Goal: Information Seeking & Learning: Understand process/instructions

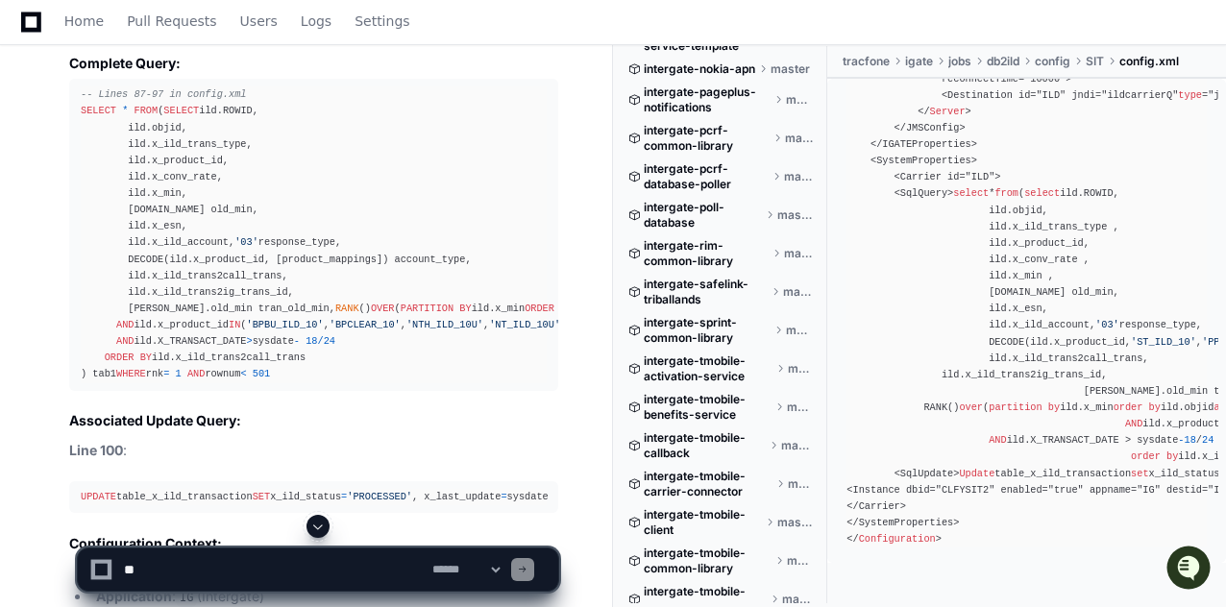
scroll to position [14431, 0]
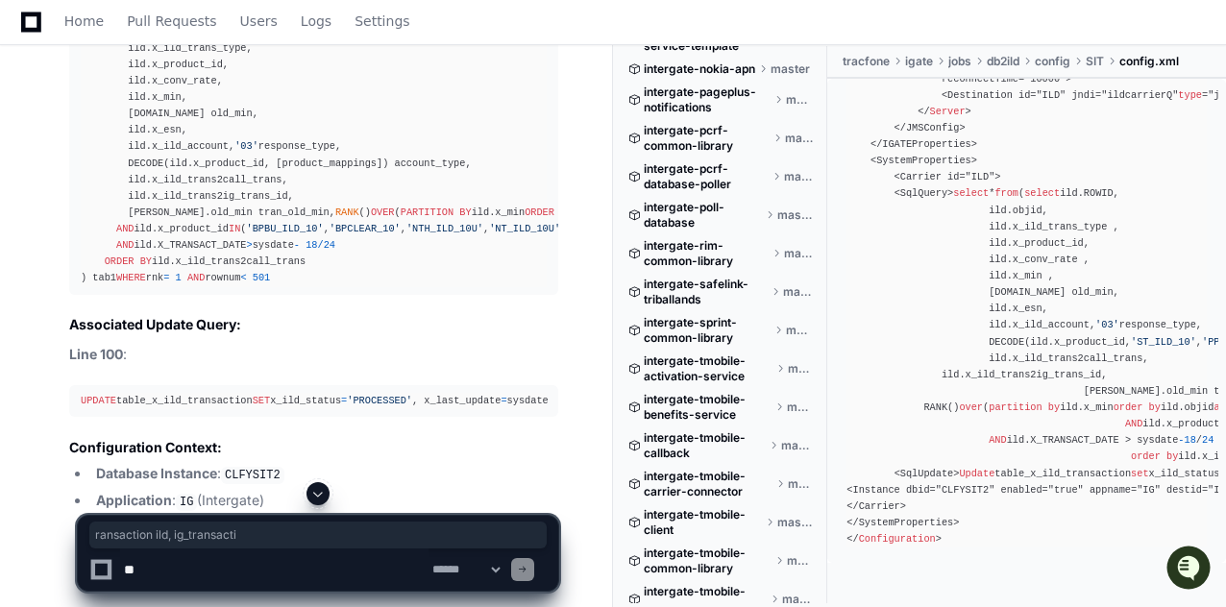
drag, startPoint x: 200, startPoint y: 316, endPoint x: 356, endPoint y: 318, distance: 155.7
click at [356, 286] on div "-- Lines 87-97 in config.xml SELECT * FROM ( SELECT ild.ROWID, ild.objid, ild.x…" at bounding box center [314, 138] width 466 height 296
drag, startPoint x: 396, startPoint y: 316, endPoint x: 86, endPoint y: 319, distance: 309.4
click at [86, 286] on div "-- Lines 87-97 in config.xml SELECT * FROM ( SELECT ild.ROWID, ild.objid, ild.x…" at bounding box center [314, 138] width 466 height 296
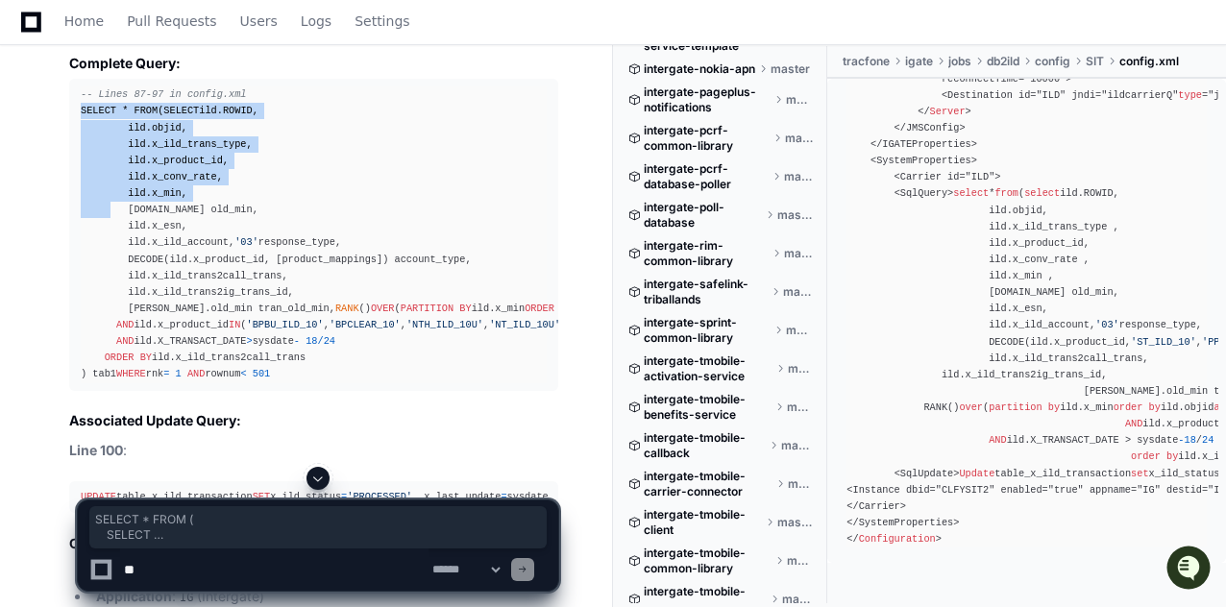
drag, startPoint x: 80, startPoint y: 133, endPoint x: 175, endPoint y: 277, distance: 172.7
click at [163, 259] on pre "-- Lines 87-97 in config.xml SELECT * FROM ( SELECT ild.ROWID, ild.objid, ild.x…" at bounding box center [313, 234] width 489 height 311
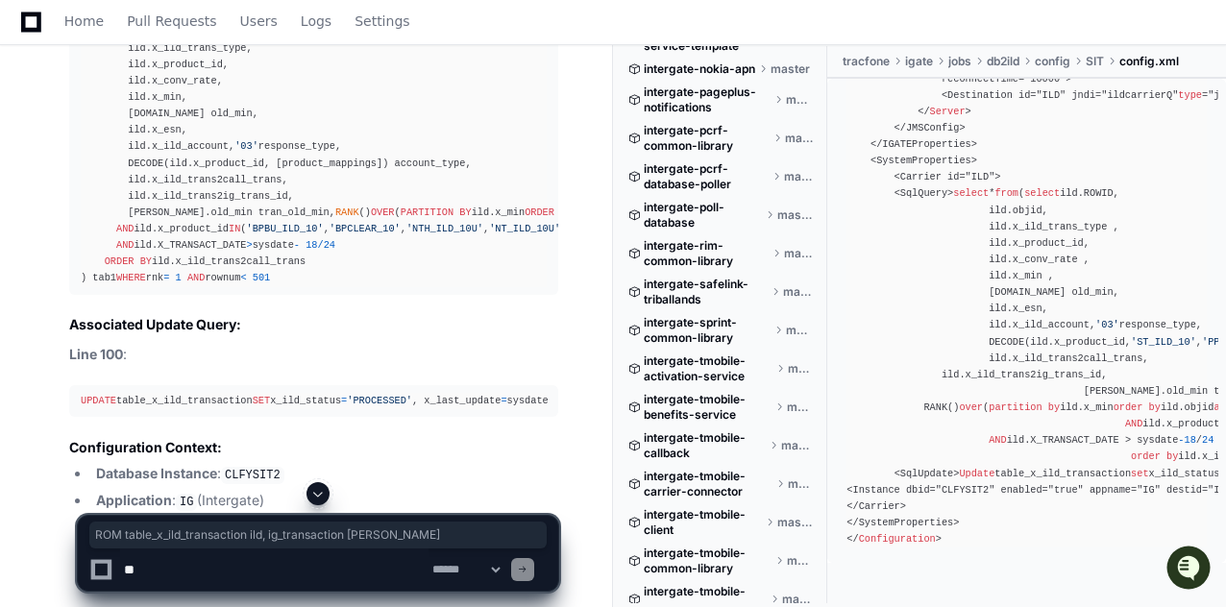
drag, startPoint x: 395, startPoint y: 318, endPoint x: 107, endPoint y: 316, distance: 288.3
click at [107, 286] on div "-- Lines 87-97 in config.xml SELECT * FROM ( SELECT ild.ROWID, ild.objid, ild.x…" at bounding box center [314, 138] width 466 height 296
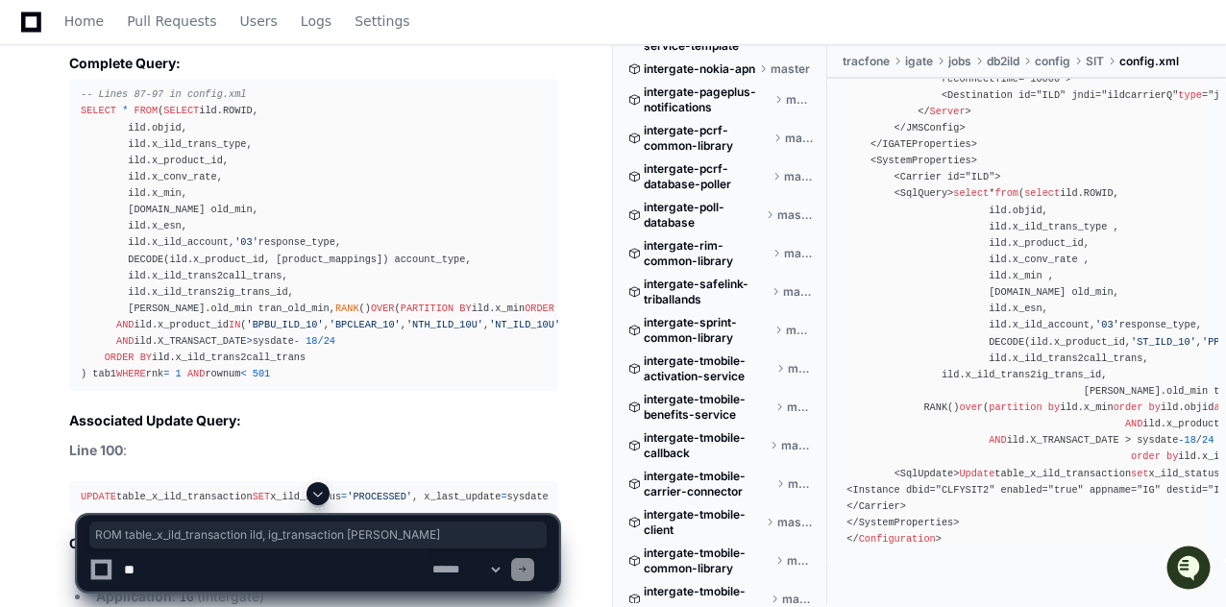
click at [290, 382] on div "-- Lines 87-97 in config.xml SELECT * FROM ( SELECT ild.ROWID, ild.objid, ild.x…" at bounding box center [314, 234] width 466 height 296
drag, startPoint x: 287, startPoint y: 415, endPoint x: 357, endPoint y: 419, distance: 70.3
click at [357, 382] on div "-- Lines 87-97 in config.xml SELECT * FROM ( SELECT ild.ROWID, ild.objid, ild.x…" at bounding box center [314, 234] width 466 height 296
drag, startPoint x: 279, startPoint y: 418, endPoint x: 155, endPoint y: 416, distance: 124.0
click at [155, 382] on div "-- Lines 87-97 in config.xml SELECT * FROM ( SELECT ild.ROWID, ild.objid, ild.x…" at bounding box center [314, 234] width 466 height 296
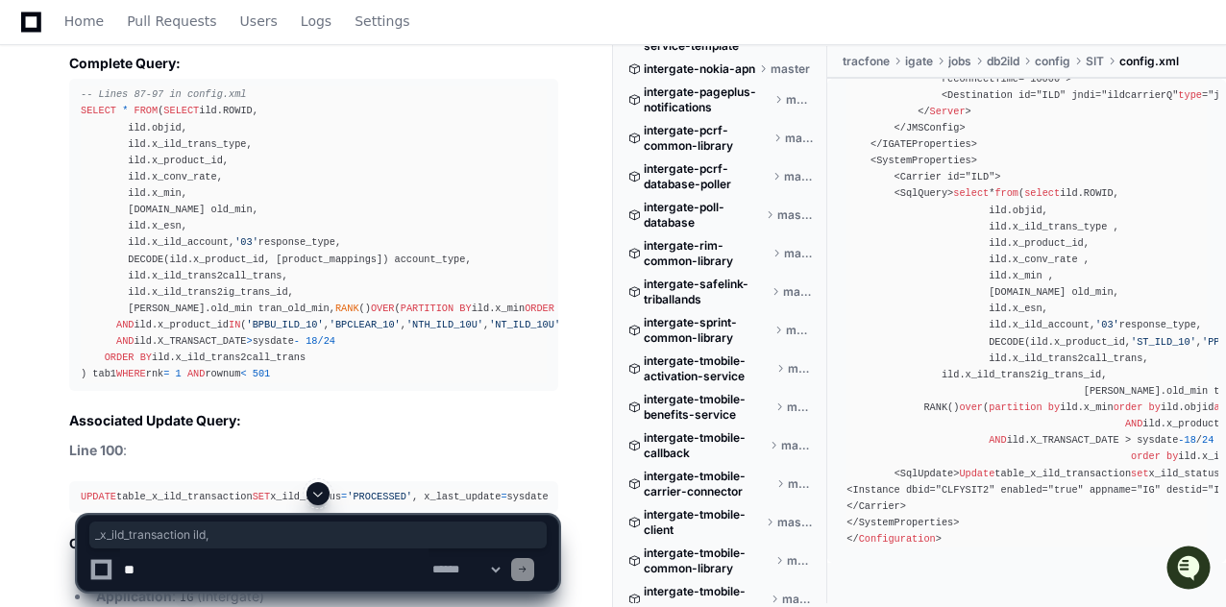
click at [147, 382] on div "-- Lines 87-97 in config.xml SELECT * FROM ( SELECT ild.ROWID, ild.objid, ild.x…" at bounding box center [314, 234] width 466 height 296
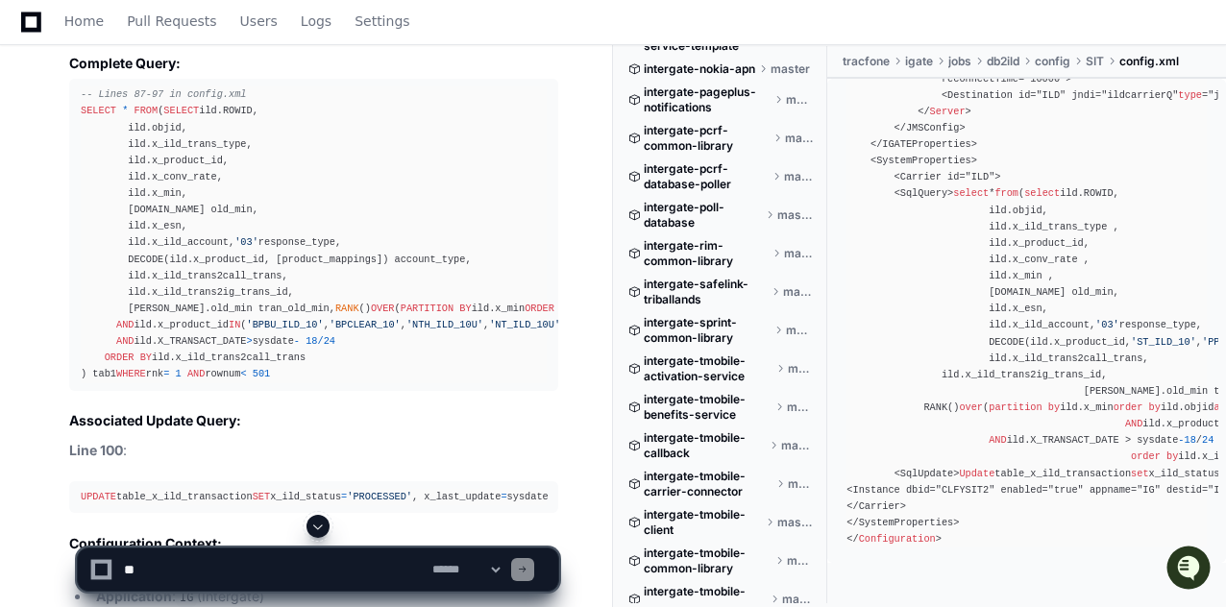
click at [147, 382] on div "-- Lines 87-97 in config.xml SELECT * FROM ( SELECT ild.ROWID, ild.objid, ild.x…" at bounding box center [314, 234] width 466 height 296
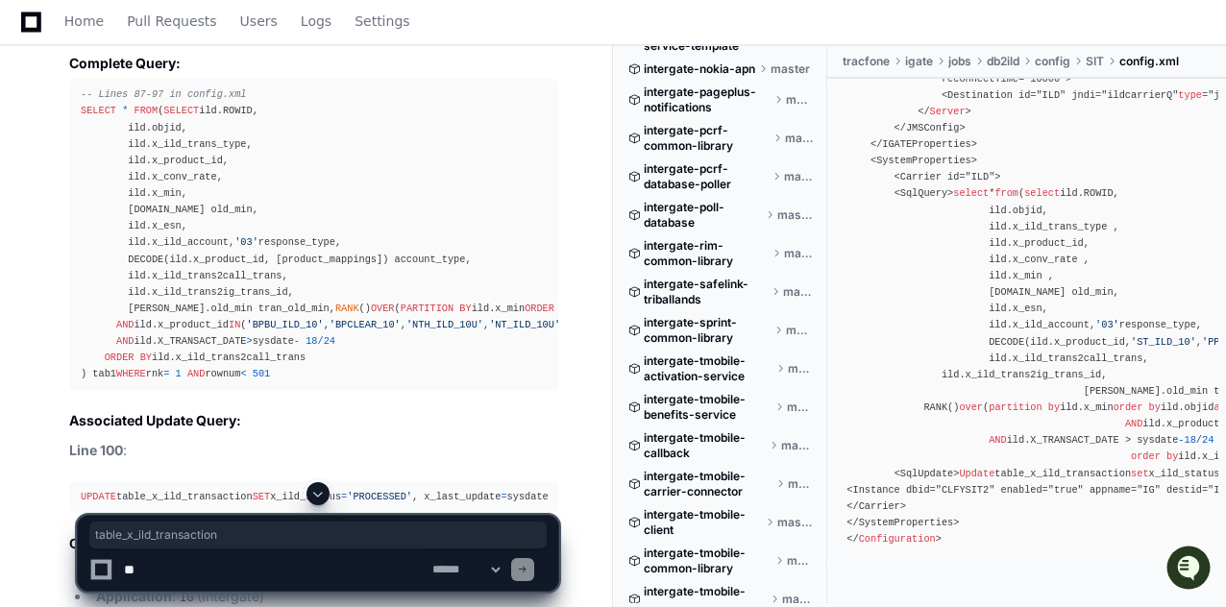
click at [199, 382] on div "-- Lines 87-97 in config.xml SELECT * FROM ( SELECT ild.ROWID, ild.objid, ild.x…" at bounding box center [314, 234] width 466 height 296
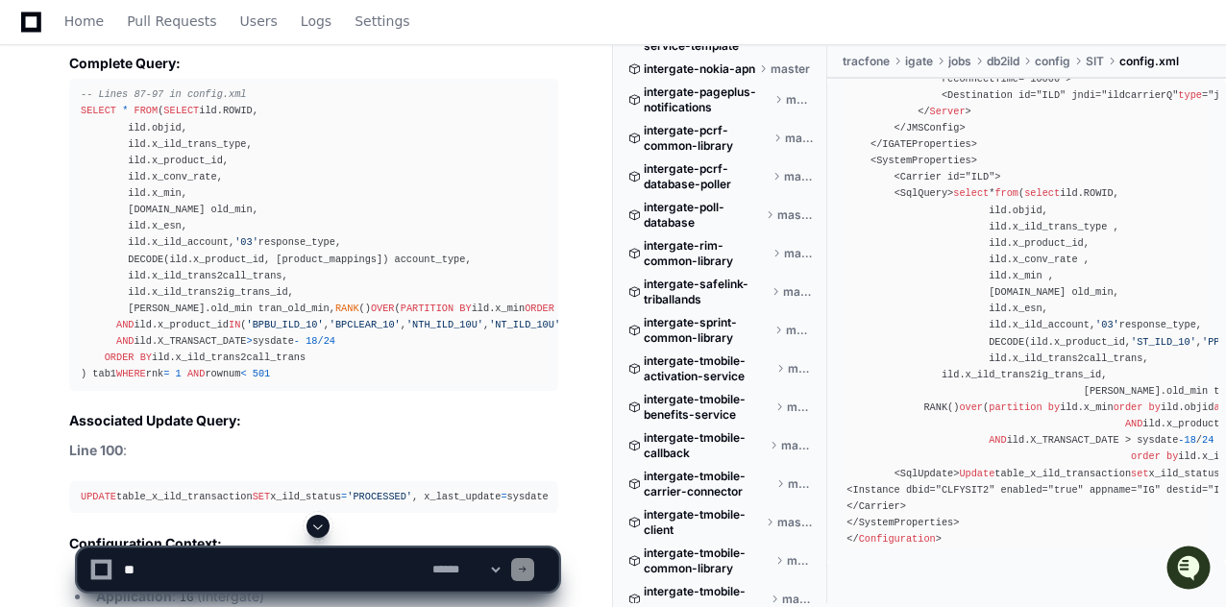
click at [337, 382] on div "-- Lines 87-97 in config.xml SELECT * FROM ( SELECT ild.ROWID, ild.objid, ild.x…" at bounding box center [314, 234] width 466 height 296
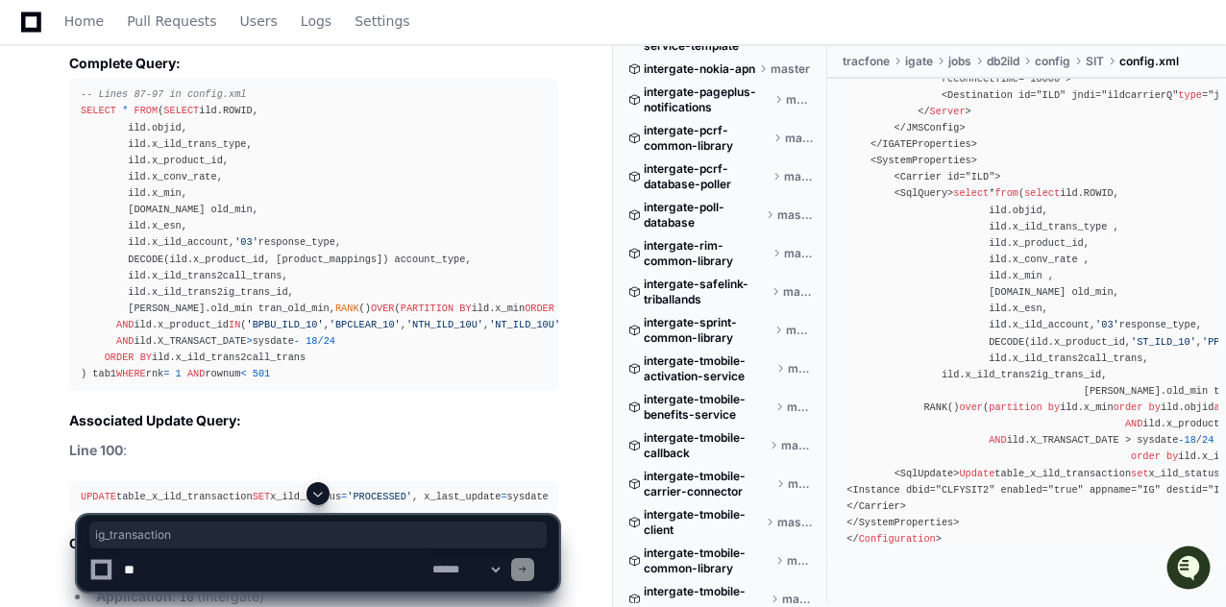
scroll to position [14431, 0]
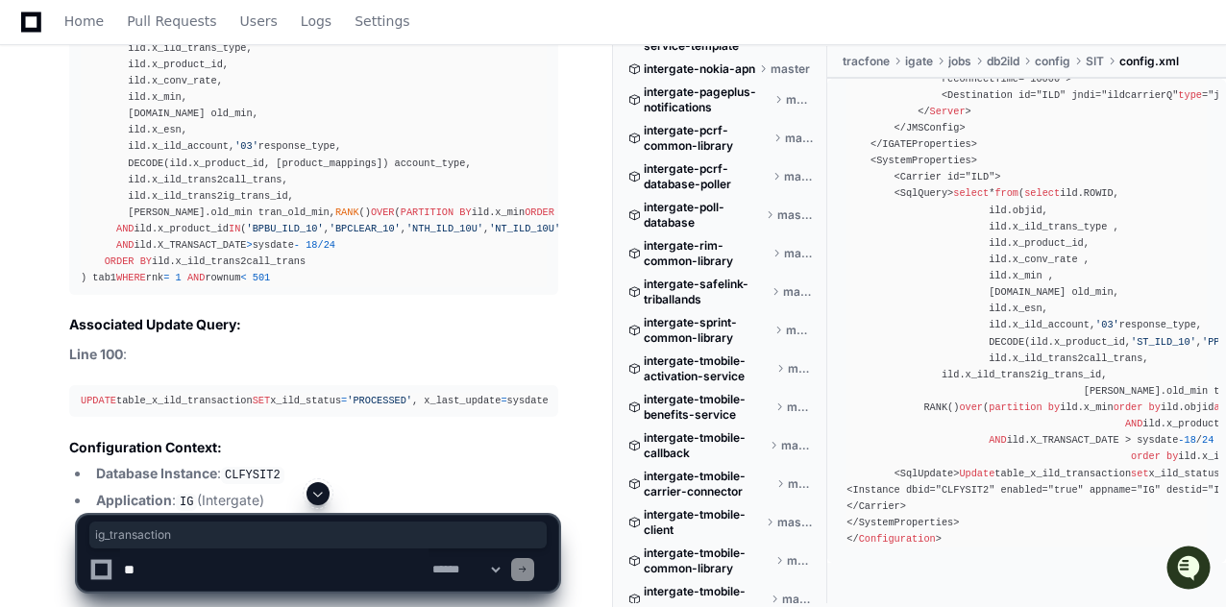
click at [346, 286] on div "-- Lines 87-97 in config.xml SELECT * FROM ( SELECT ild.ROWID, ild.objid, ild.x…" at bounding box center [314, 138] width 466 height 296
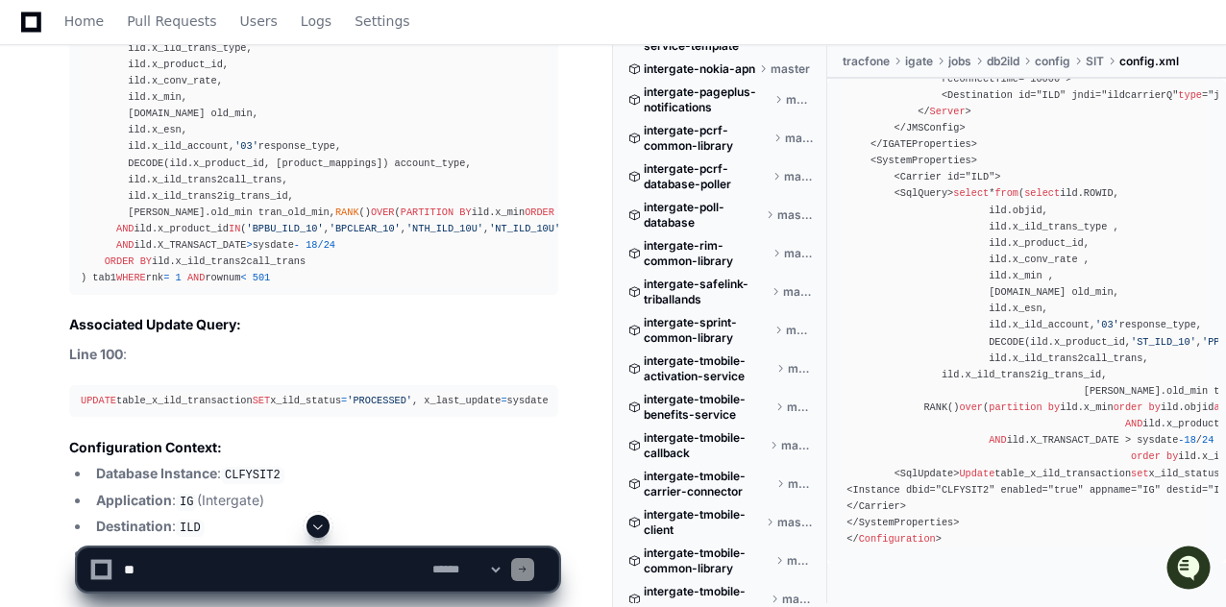
scroll to position [14527, 0]
